Goal: Information Seeking & Learning: Check status

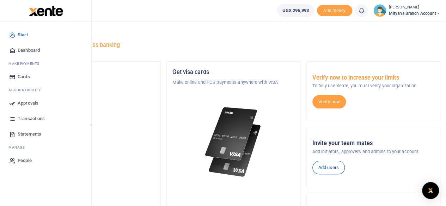
click at [34, 120] on span "Transactions" at bounding box center [31, 118] width 27 height 7
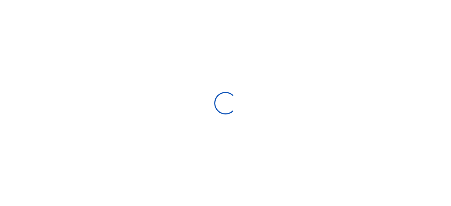
select select
type input "08/11/2025 - 09/09/2025"
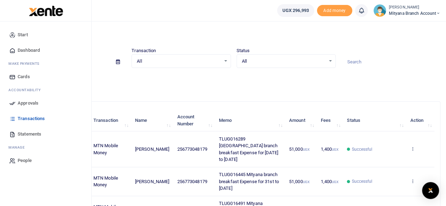
click at [23, 33] on span "Start" at bounding box center [23, 34] width 10 height 7
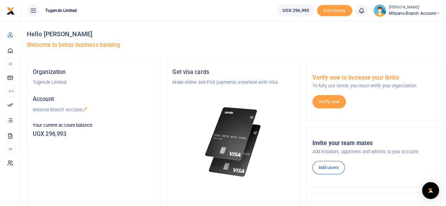
click at [85, 108] on icon at bounding box center [85, 110] width 6 height 6
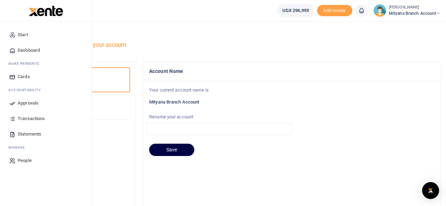
click at [13, 34] on icon at bounding box center [12, 35] width 6 height 6
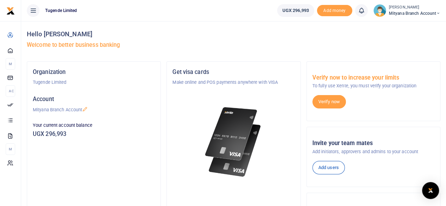
click at [106, 1] on ul "Tugende Limited" at bounding box center [146, 10] width 250 height 21
